Goal: Task Accomplishment & Management: Manage account settings

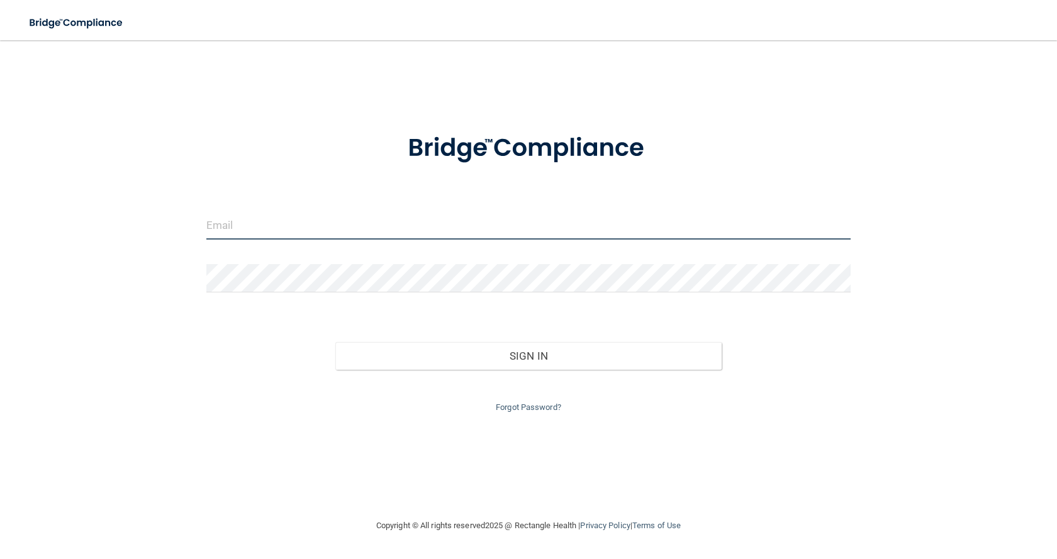
click at [335, 227] on input "email" at bounding box center [528, 225] width 644 height 28
type input "[EMAIL_ADDRESS][DOMAIN_NAME]"
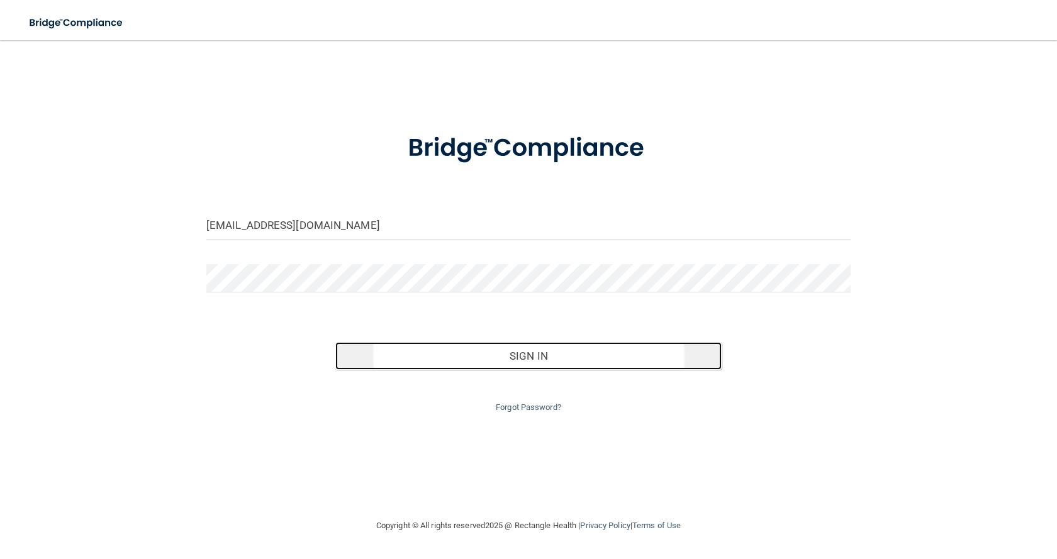
click at [529, 351] on button "Sign In" at bounding box center [528, 356] width 386 height 28
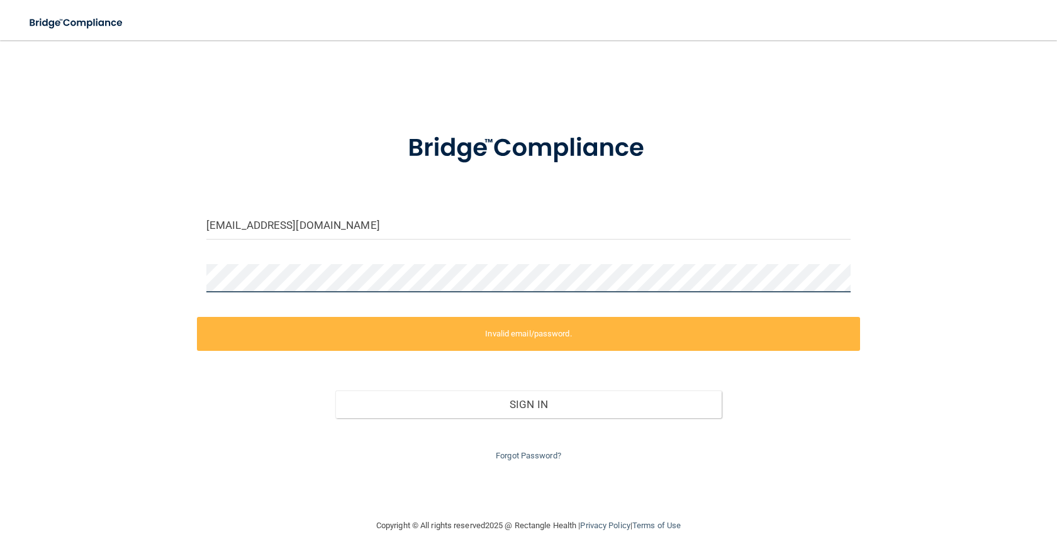
click at [194, 276] on div "[EMAIL_ADDRESS][DOMAIN_NAME] Invalid email/password. You don't have permission …" at bounding box center [528, 279] width 1007 height 453
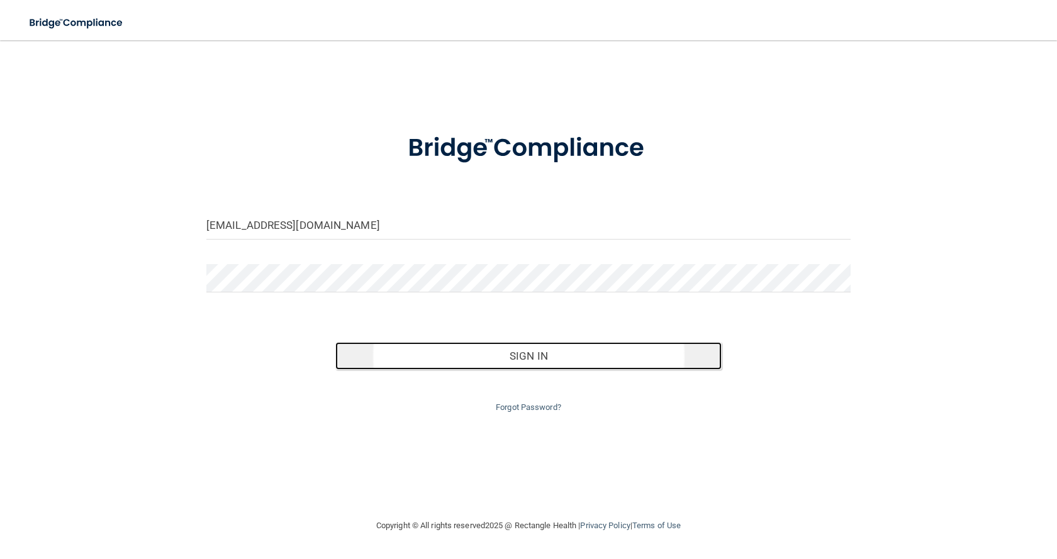
click at [527, 353] on button "Sign In" at bounding box center [528, 356] width 386 height 28
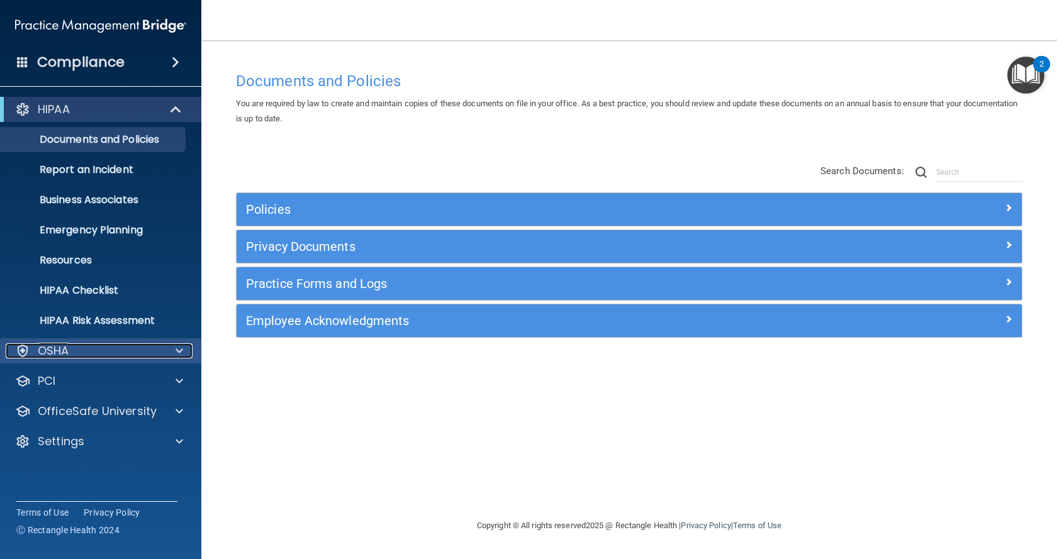
click at [164, 353] on div at bounding box center [177, 351] width 31 height 15
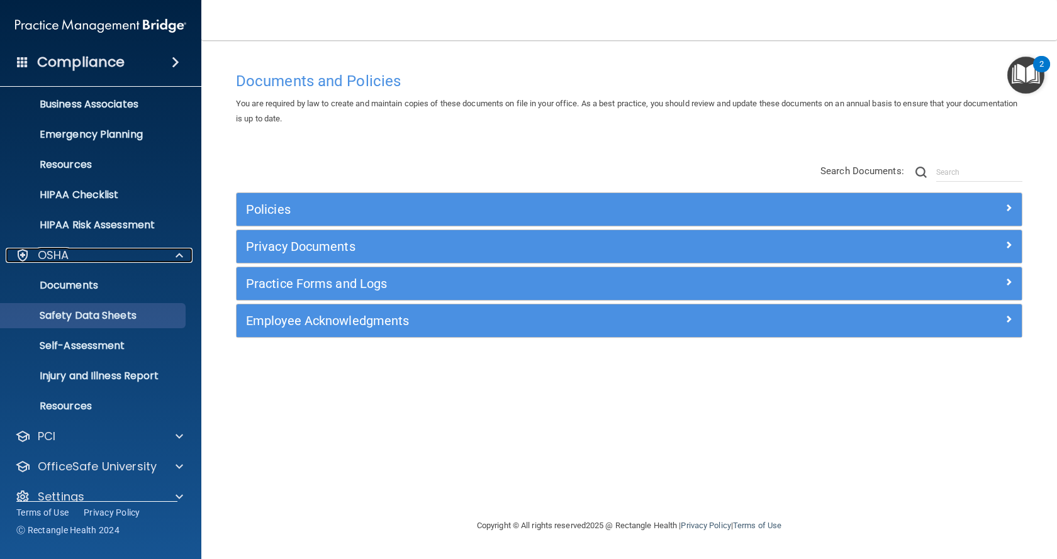
scroll to position [114, 0]
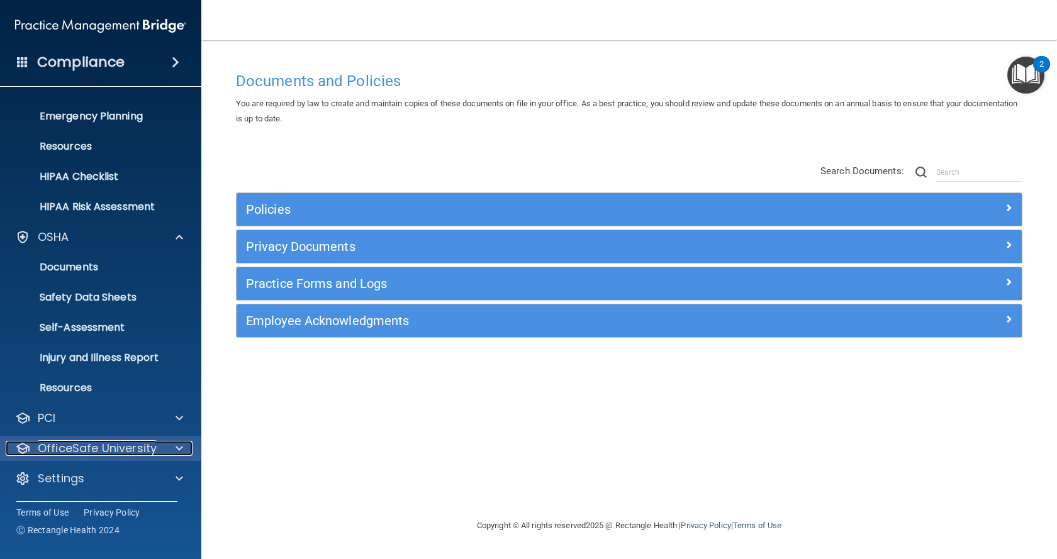
click at [162, 441] on div at bounding box center [177, 448] width 31 height 15
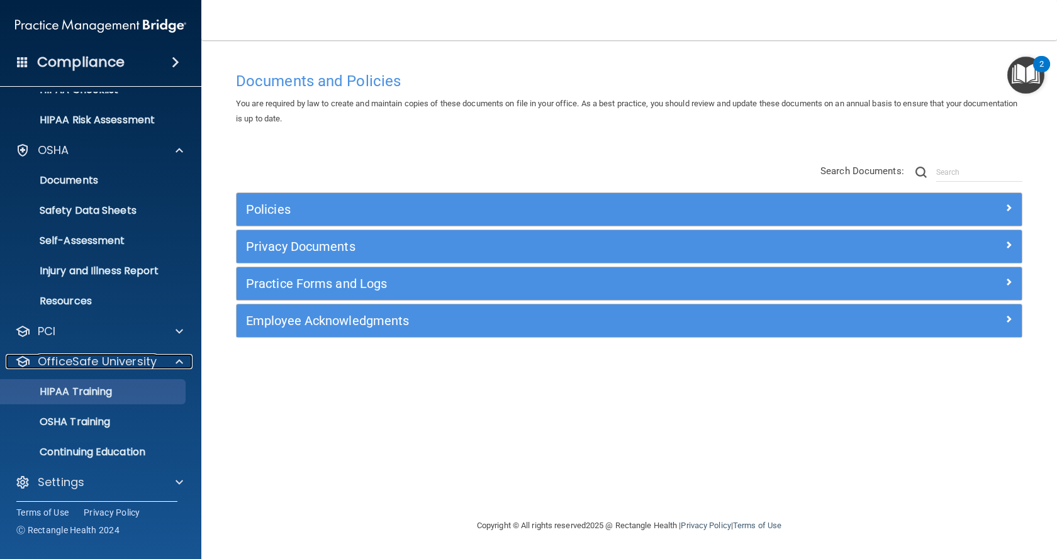
scroll to position [205, 0]
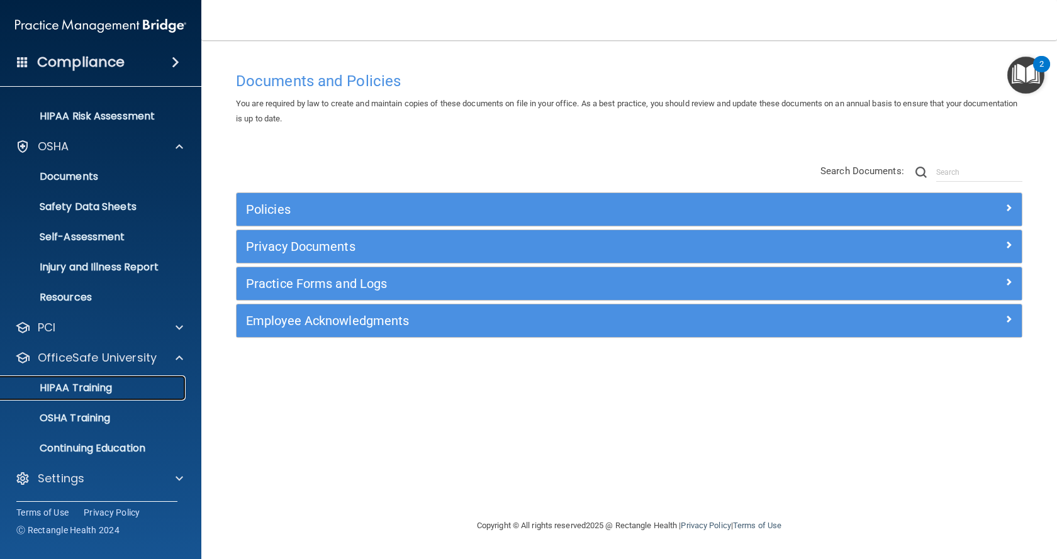
click at [128, 387] on div "HIPAA Training" at bounding box center [94, 388] width 172 height 13
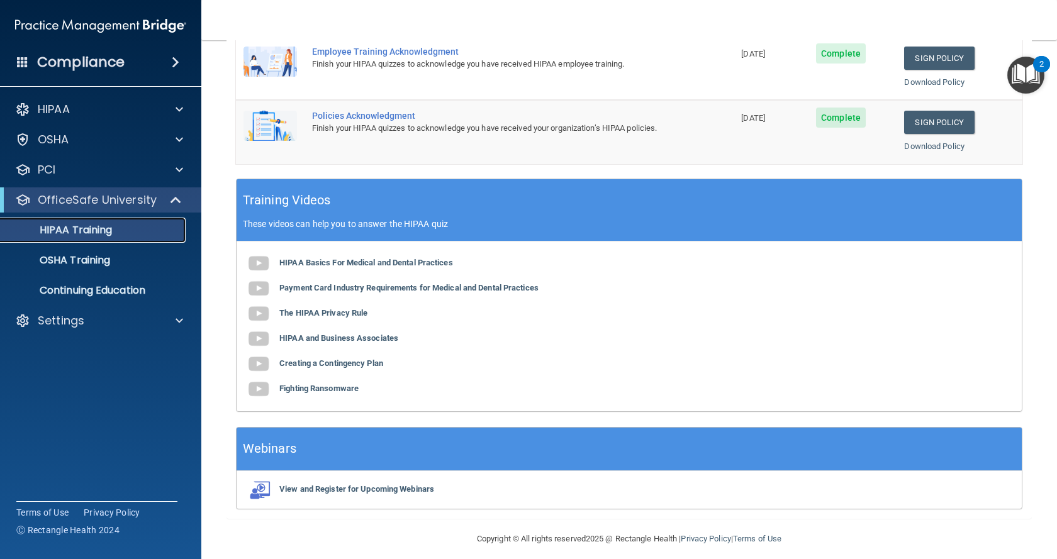
scroll to position [288, 0]
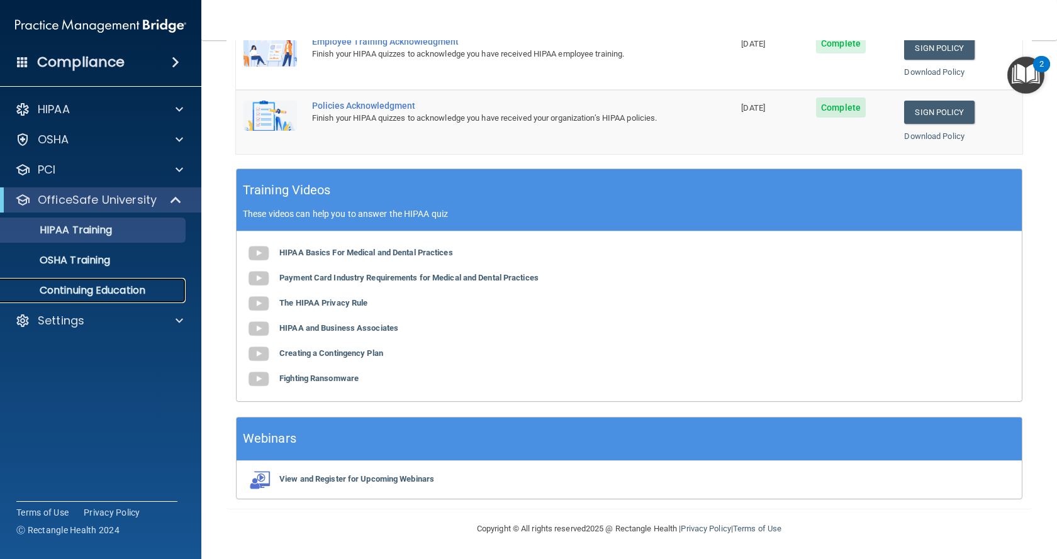
click at [157, 286] on p "Continuing Education" at bounding box center [94, 290] width 172 height 13
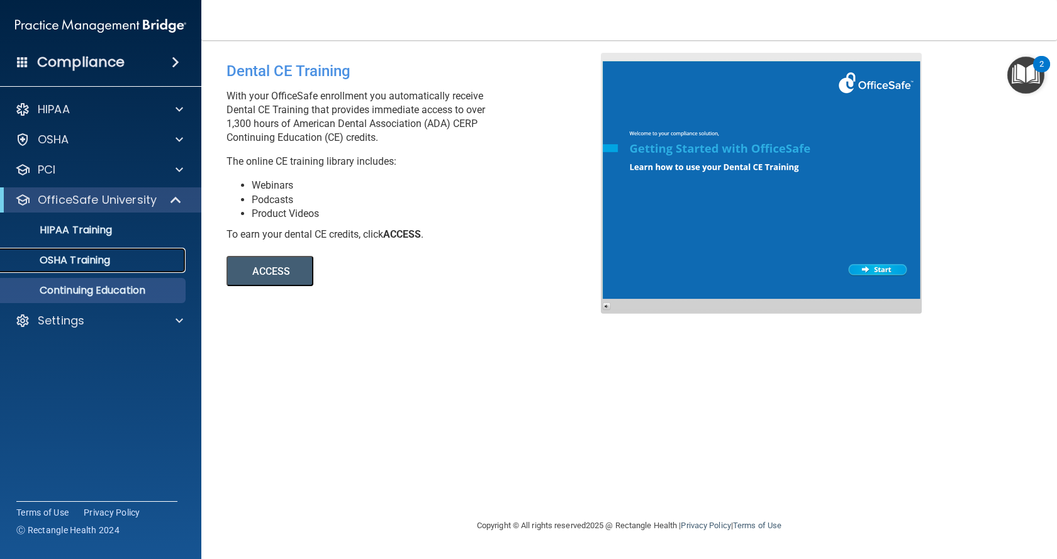
click at [99, 257] on p "OSHA Training" at bounding box center [59, 260] width 102 height 13
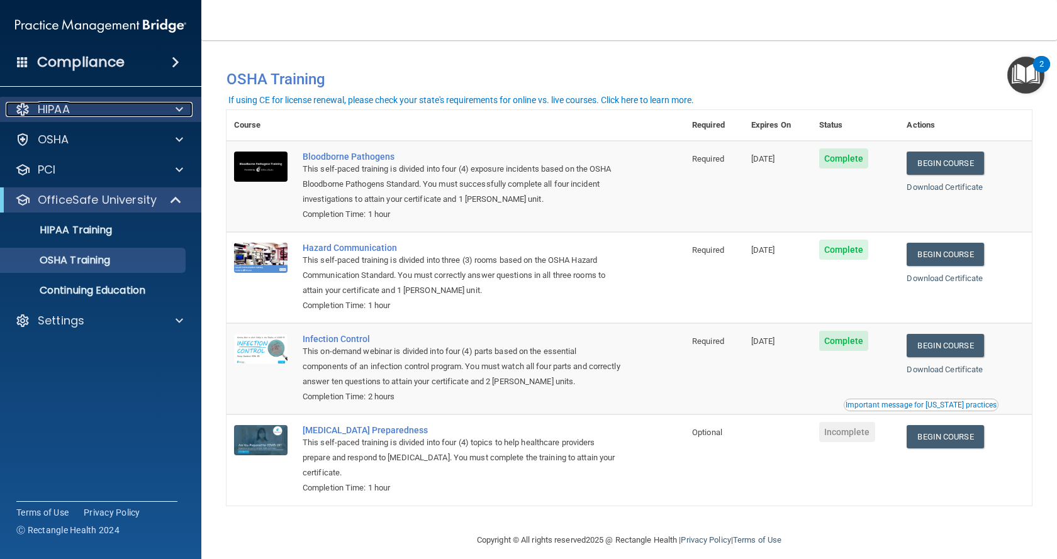
click at [120, 110] on div "HIPAA" at bounding box center [84, 109] width 156 height 15
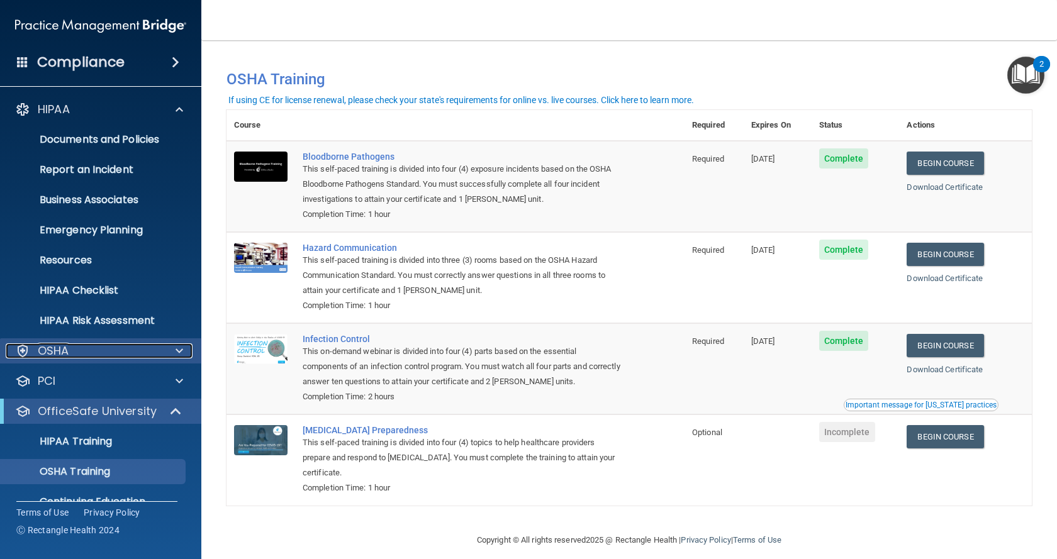
click at [106, 351] on div "OSHA" at bounding box center [84, 351] width 156 height 15
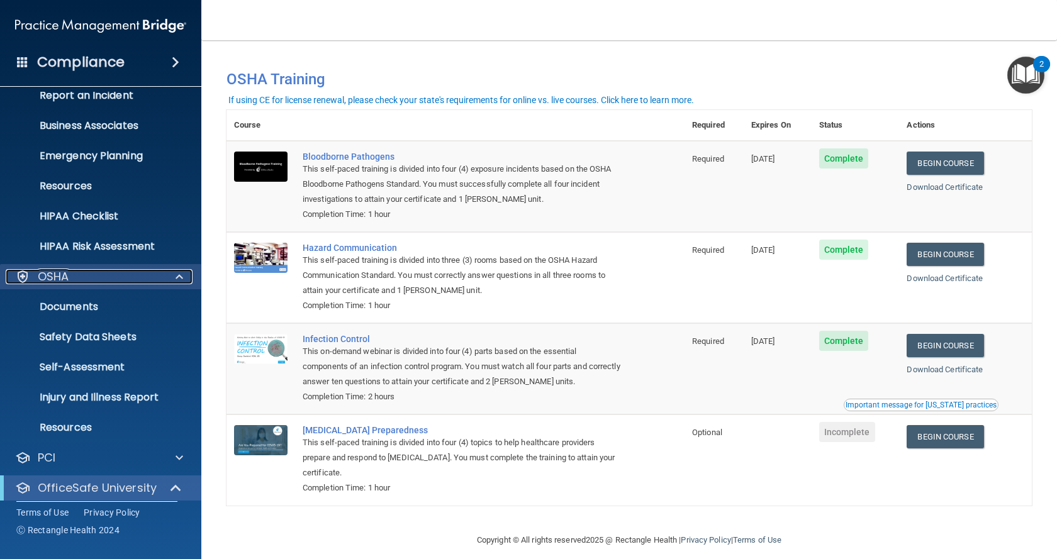
scroll to position [205, 0]
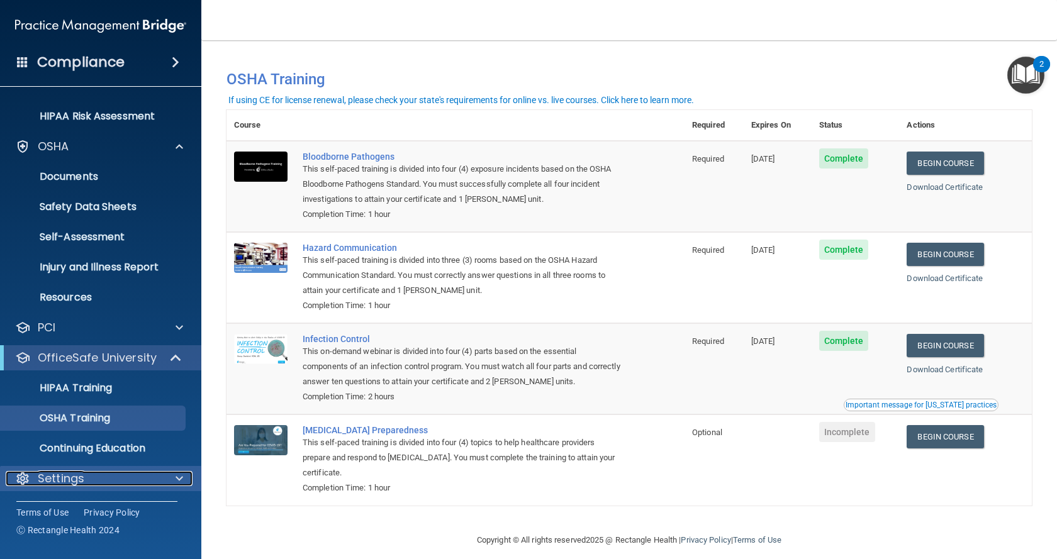
click at [142, 476] on div "Settings" at bounding box center [84, 478] width 156 height 15
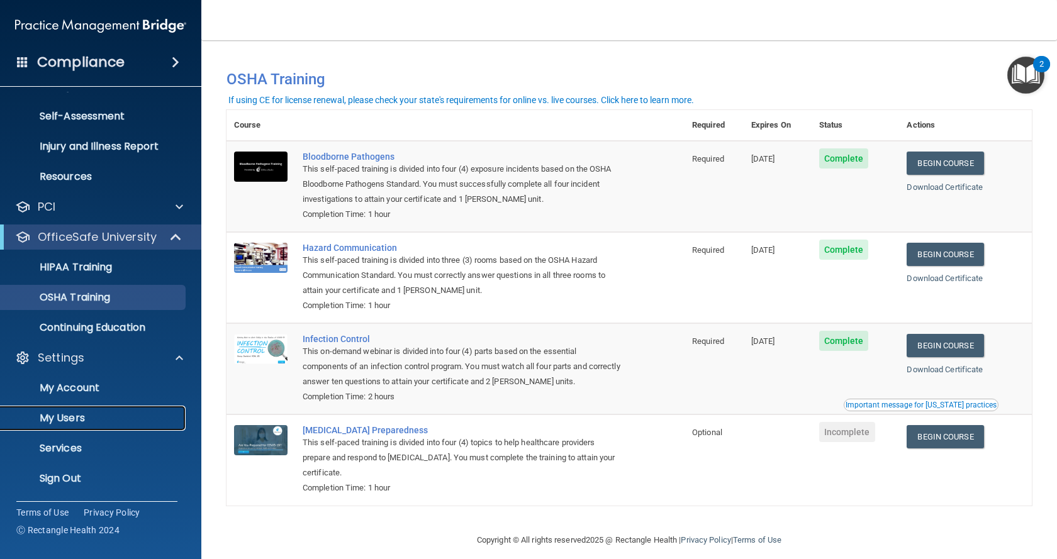
click at [93, 413] on p "My Users" at bounding box center [94, 418] width 172 height 13
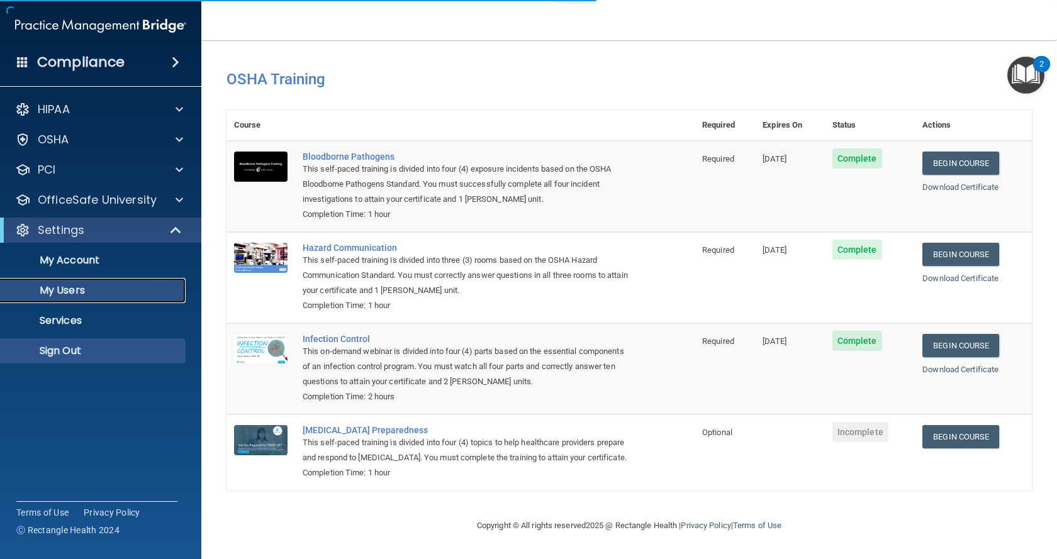
select select "20"
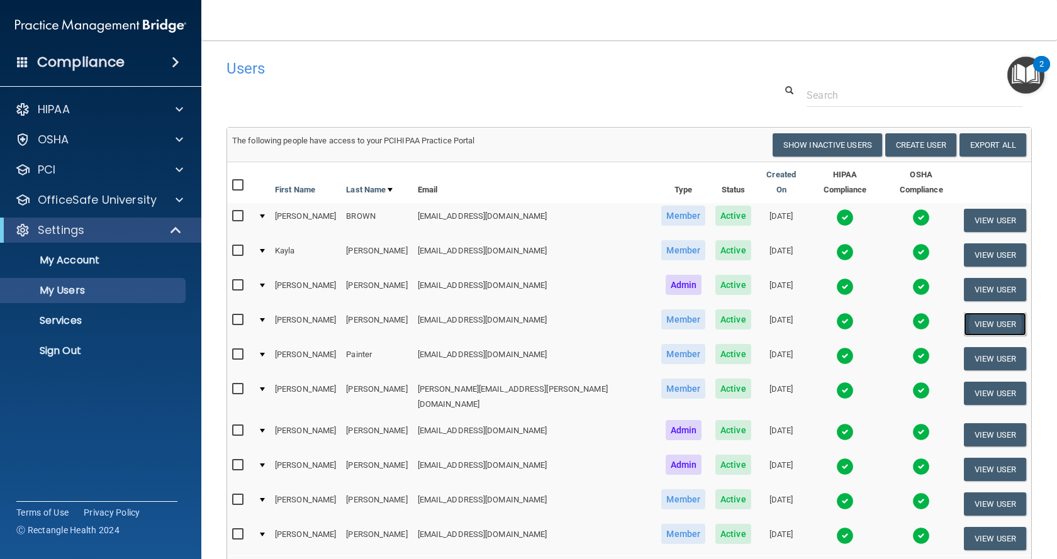
click at [996, 313] on button "View User" at bounding box center [995, 324] width 62 height 23
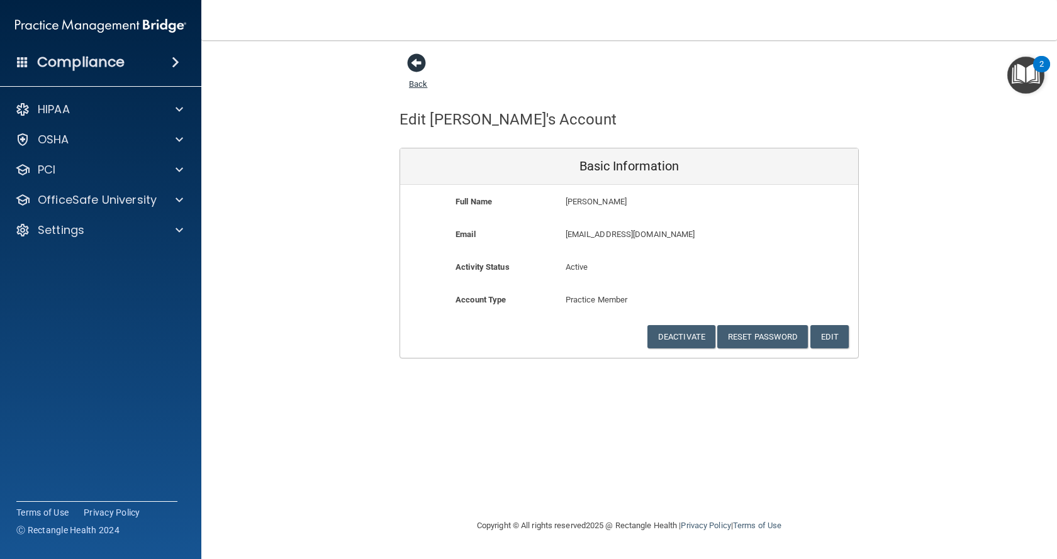
click at [417, 62] on span at bounding box center [416, 62] width 19 height 19
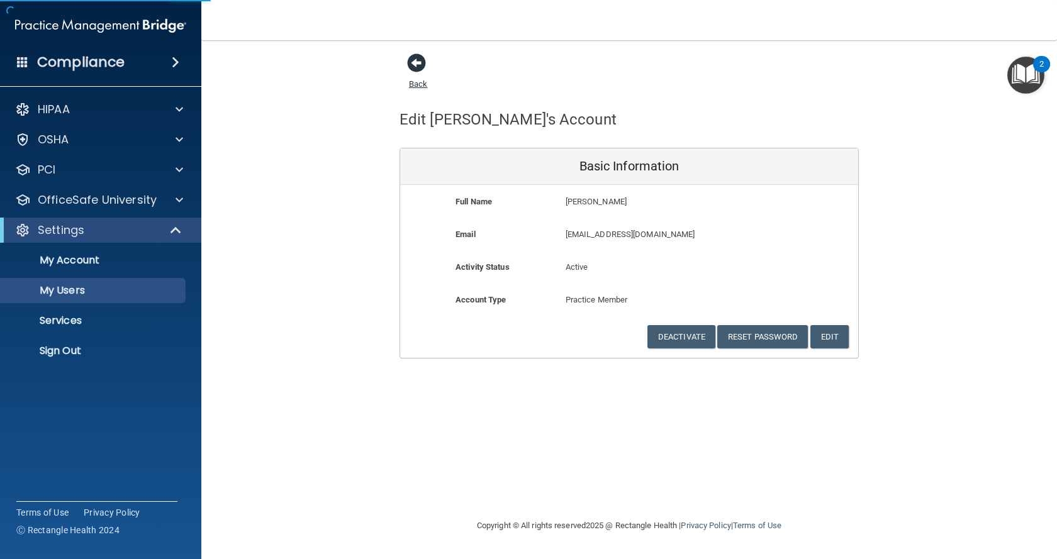
click at [417, 62] on span at bounding box center [416, 62] width 19 height 19
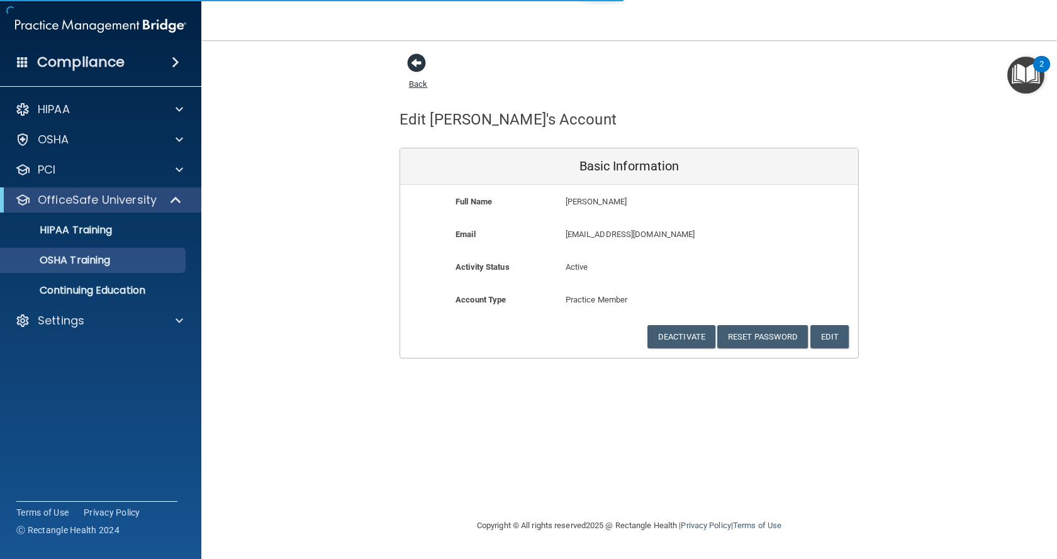
click at [417, 62] on span at bounding box center [416, 62] width 19 height 19
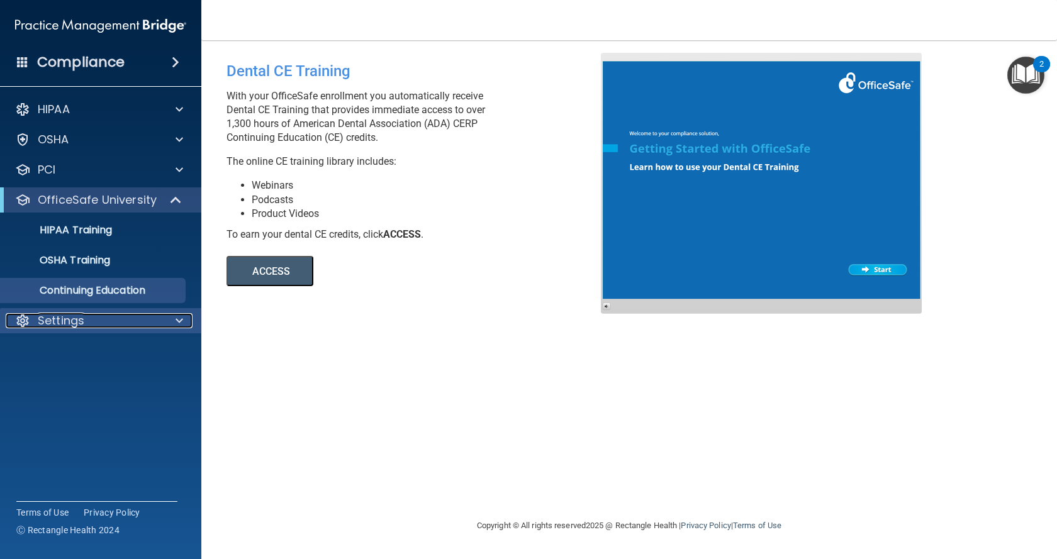
click at [172, 318] on div at bounding box center [177, 320] width 31 height 15
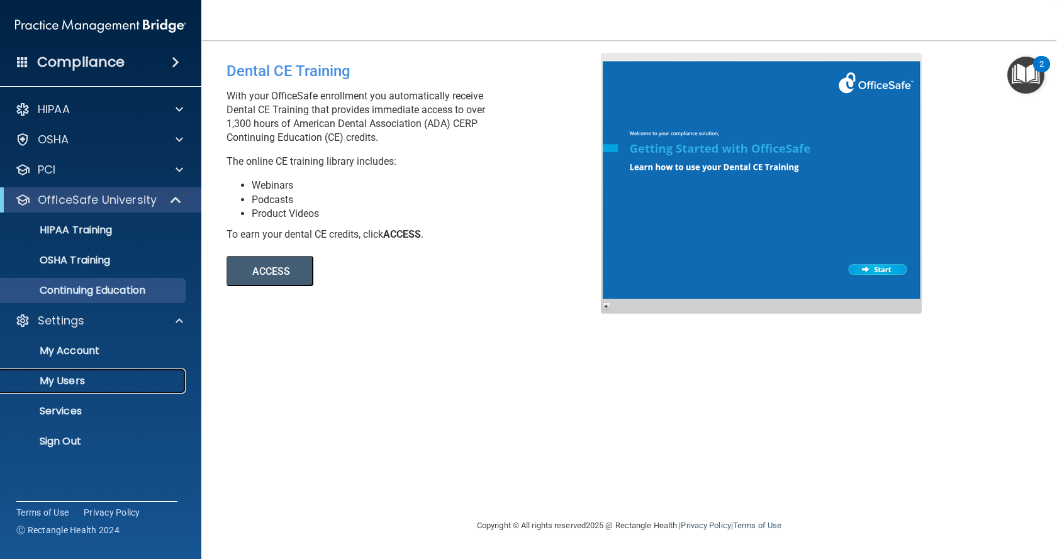
click at [97, 379] on p "My Users" at bounding box center [94, 381] width 172 height 13
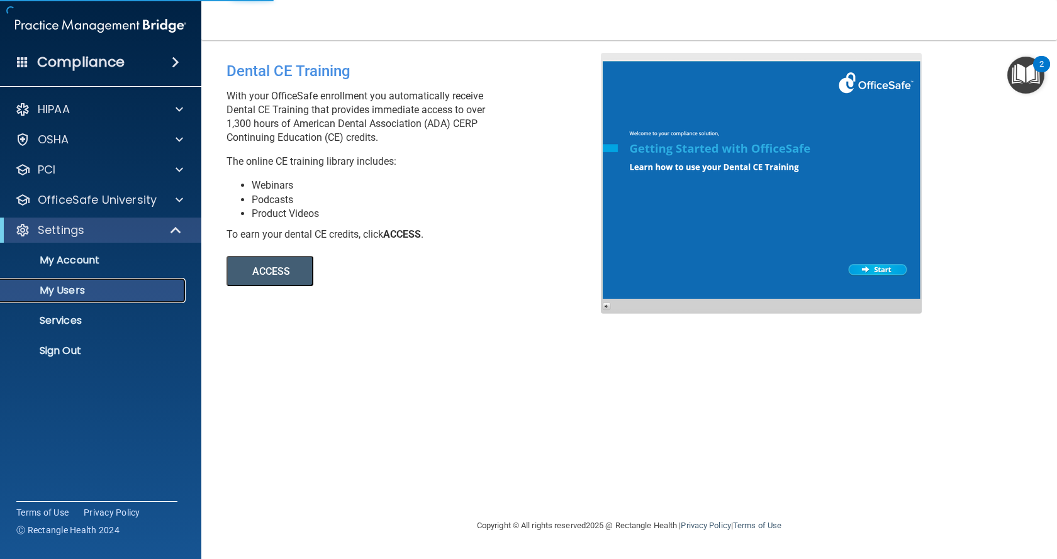
select select "20"
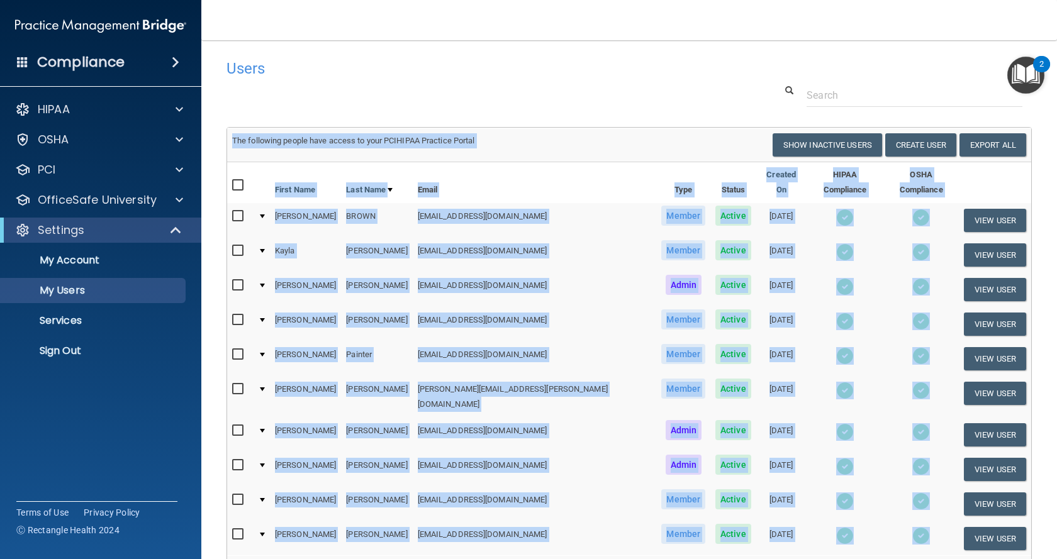
drag, startPoint x: 933, startPoint y: 401, endPoint x: 511, endPoint y: 123, distance: 505.2
click at [511, 123] on div "Users Success! New user created. × Error! The user couldn't be created. × Succe…" at bounding box center [630, 348] width 806 height 591
click at [65, 349] on p "Sign Out" at bounding box center [94, 351] width 172 height 13
